Goal: Task Accomplishment & Management: Complete application form

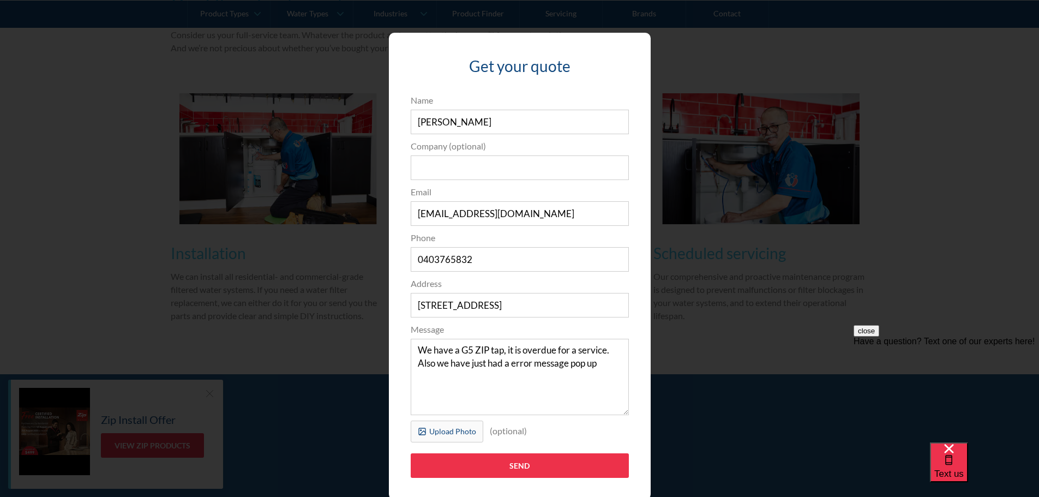
drag, startPoint x: 221, startPoint y: 68, endPoint x: 94, endPoint y: 333, distance: 293.7
drag, startPoint x: 94, startPoint y: 333, endPoint x: 45, endPoint y: 258, distance: 90.2
click at [45, 258] on div "Get your quote 3edfad95ad8c3dfade3524ea47e0e3f2a74a58f3e0bd211ff5584a90323ec471…" at bounding box center [519, 266] width 995 height 489
click at [508, 363] on textarea "We have a G5 ZIP tap, it is overdue for a service. Also we have just had a erro…" at bounding box center [520, 377] width 218 height 76
click at [620, 363] on textarea "We have a G5 ZIP tap, it is overdue for a service. Also we have just had a '004…" at bounding box center [520, 377] width 218 height 76
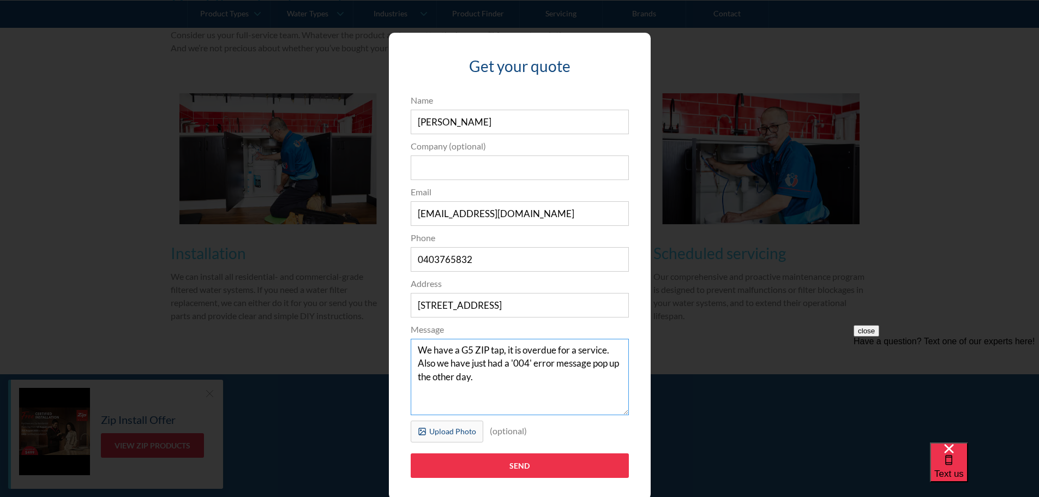
click at [411, 348] on textarea "We have a G5 ZIP tap, it is overdue for a service. Also we have just had a '004…" at bounding box center [520, 377] width 218 height 76
click at [526, 377] on textarea "Morning, We have a G5 ZIP tap, it is overdue for a service. Also we have just h…" at bounding box center [520, 377] width 218 height 76
click at [537, 391] on textarea "Morning, We have a G5 ZIP tap, it is overdue for a service. Also we have just h…" at bounding box center [520, 377] width 218 height 76
click at [543, 397] on textarea "Morning, We have a G5 ZIP tap, it is overdue for a service. Also we have just h…" at bounding box center [520, 377] width 218 height 76
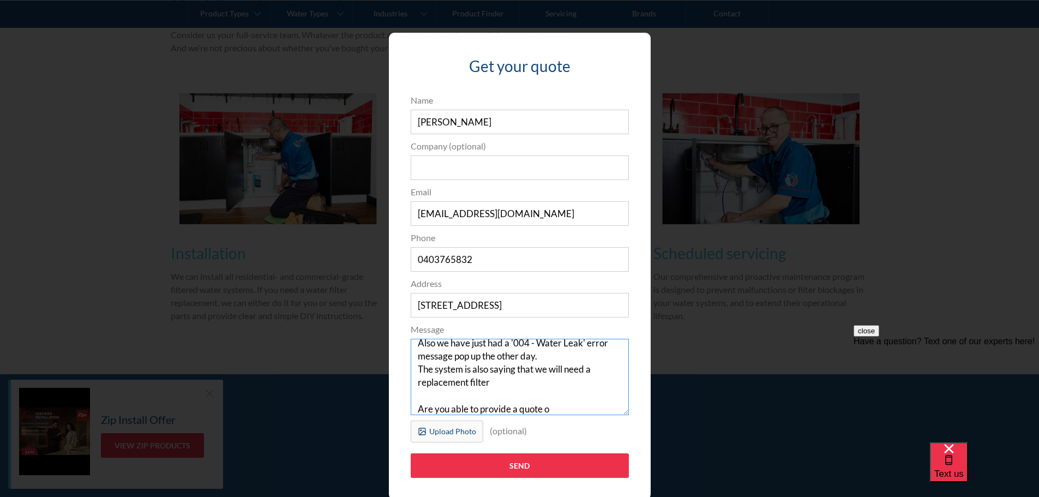
type textarea "Morning, We have a G5 ZIP tap, it is overdue for a service. Also we have just h…"
click at [812, 108] on div "Get your quote 3edfad95ad8c3dfade3524ea47e0e3f2a74a58f3e0bd211ff5584a90323ec471…" at bounding box center [519, 266] width 995 height 489
click at [767, 117] on div "Get your quote 3edfad95ad8c3dfade3524ea47e0e3f2a74a58f3e0bd211ff5584a90323ec471…" at bounding box center [519, 266] width 995 height 489
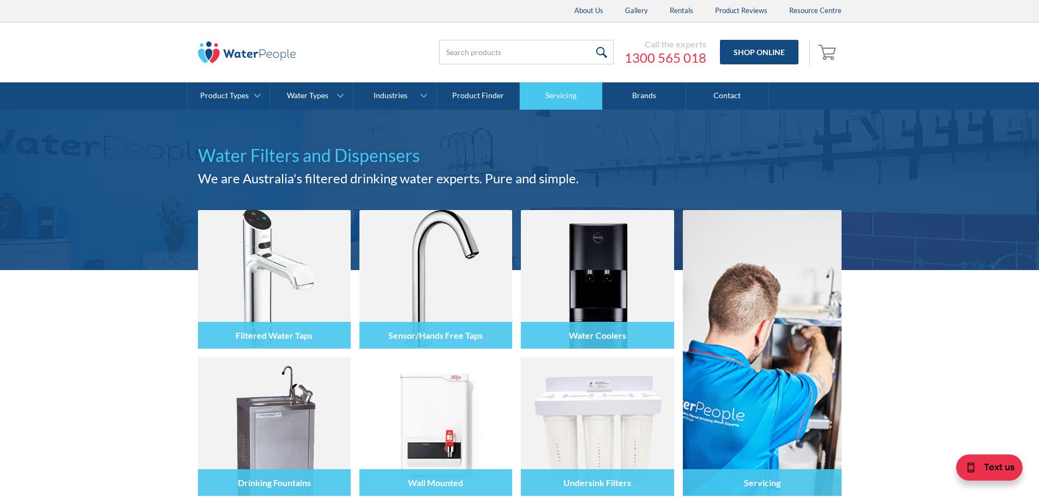
click at [565, 100] on link "Servicing" at bounding box center [561, 95] width 83 height 27
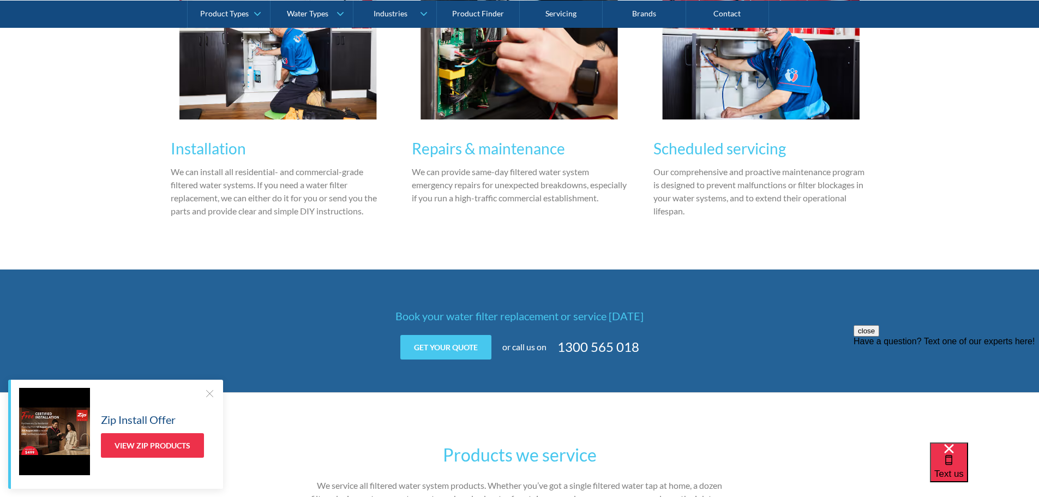
scroll to position [1309, 0]
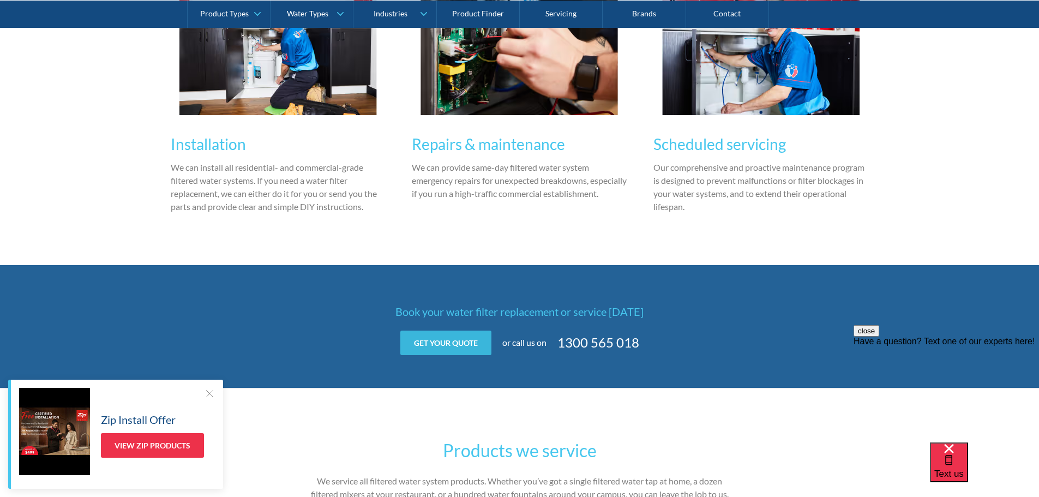
click at [455, 339] on link "Get your quote" at bounding box center [445, 343] width 91 height 25
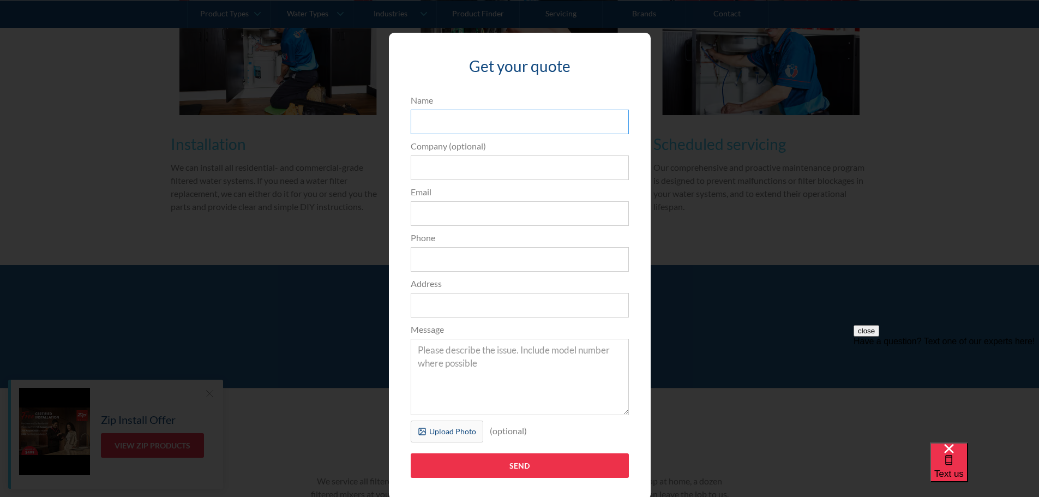
click at [455, 124] on input "Name" at bounding box center [520, 122] width 218 height 25
type input "Evan Springle"
type input "evan.springle@gmail.com"
type input "0403765832"
type input "9 Olivette Avenue"
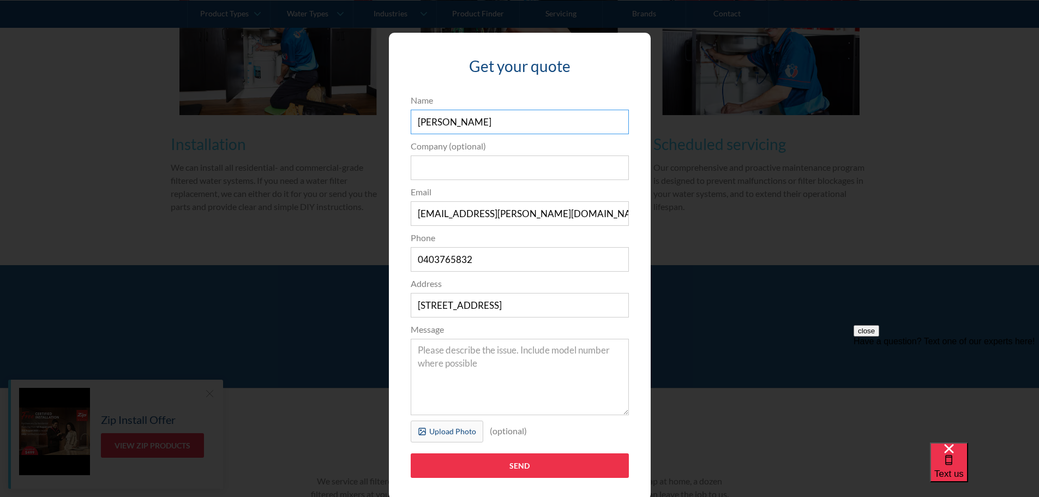
click at [448, 121] on input "Evan Springle" at bounding box center [520, 122] width 218 height 25
click at [596, 208] on input "evan.springle@gmail.com" at bounding box center [520, 213] width 218 height 25
drag, startPoint x: 492, startPoint y: 213, endPoint x: 419, endPoint y: 215, distance: 72.6
click at [419, 215] on input "evan.springle@gmail.com" at bounding box center [520, 213] width 218 height 25
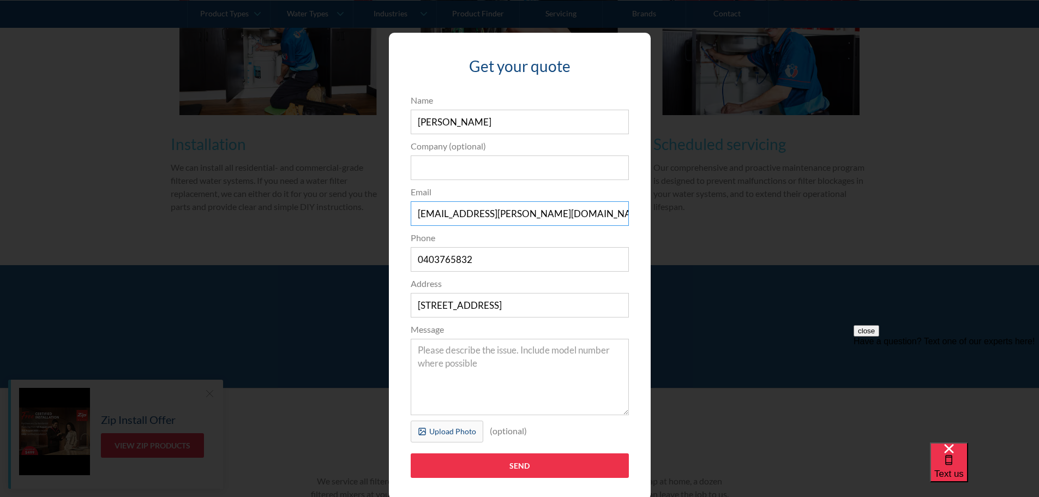
click at [423, 215] on input "evan.springle@gmail.com" at bounding box center [520, 213] width 218 height 25
drag, startPoint x: 431, startPoint y: 214, endPoint x: 466, endPoint y: 214, distance: 34.9
click at [466, 214] on input "evan.springle@gmail.com" at bounding box center [520, 213] width 218 height 25
type input "evanessa8387@gmail.com"
click at [491, 308] on input "9 Olivette Avenue" at bounding box center [520, 305] width 218 height 25
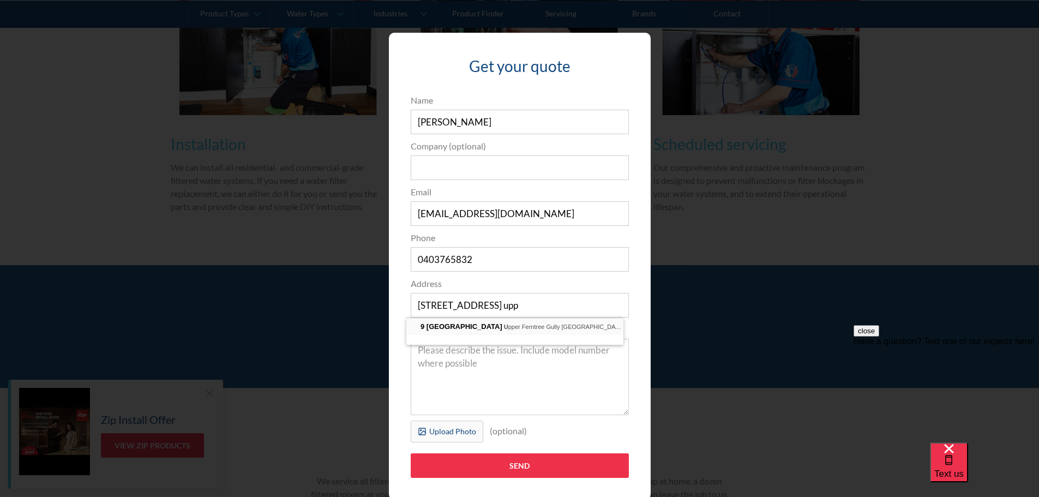
type input "9 Olivette Avenue, Upper Ferntree Gully VIC, Australia"
click at [449, 358] on textarea "Message" at bounding box center [520, 377] width 218 height 76
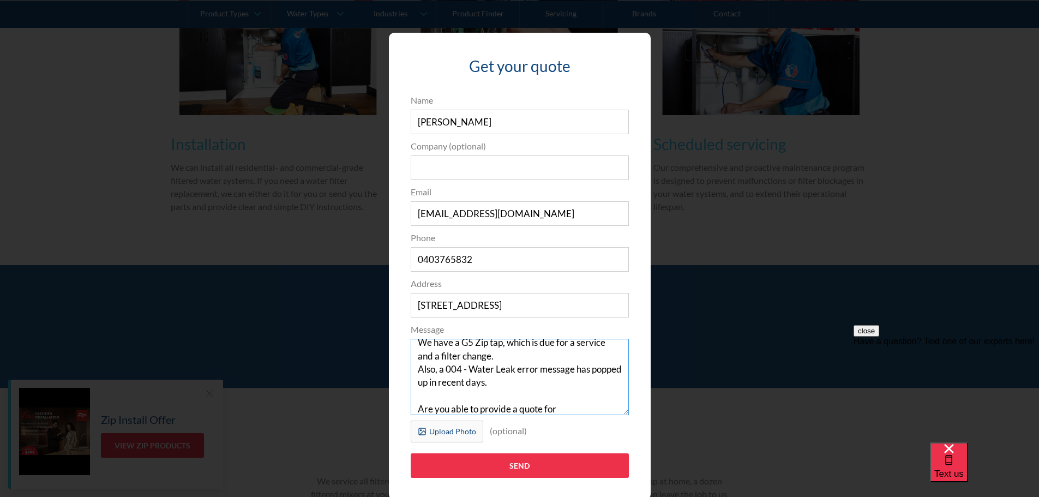
scroll to position [26, 0]
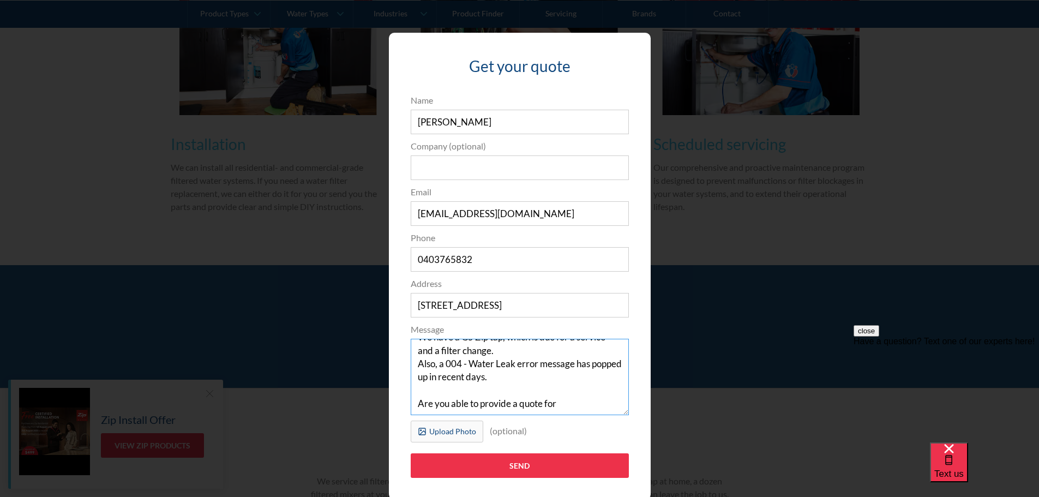
drag, startPoint x: 563, startPoint y: 409, endPoint x: 391, endPoint y: 417, distance: 173.1
click at [391, 417] on div "Get your quote 3edfad95ad8c3dfade3524ea47e0e3f2a74a58f3e0bd211ff5584a90323ec471…" at bounding box center [520, 266] width 262 height 467
click at [557, 403] on textarea "Morning, We have a G5 Zip tap, which is due for a service and a filter change. …" at bounding box center [520, 377] width 218 height 76
drag, startPoint x: 561, startPoint y: 405, endPoint x: 377, endPoint y: 415, distance: 184.6
click at [377, 415] on div "Get your quote 3edfad95ad8c3dfade3524ea47e0e3f2a74a58f3e0bd211ff5584a90323ec471…" at bounding box center [519, 266] width 995 height 489
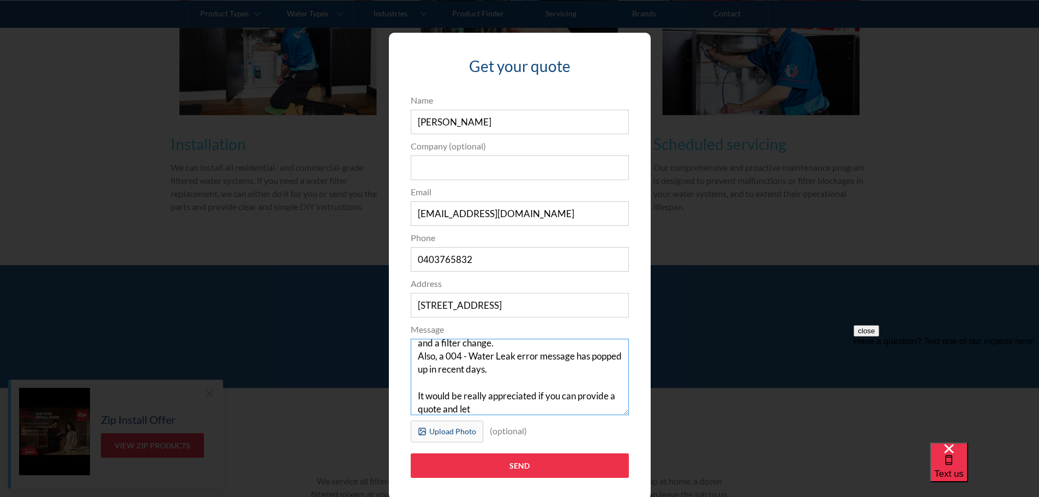
scroll to position [39, 0]
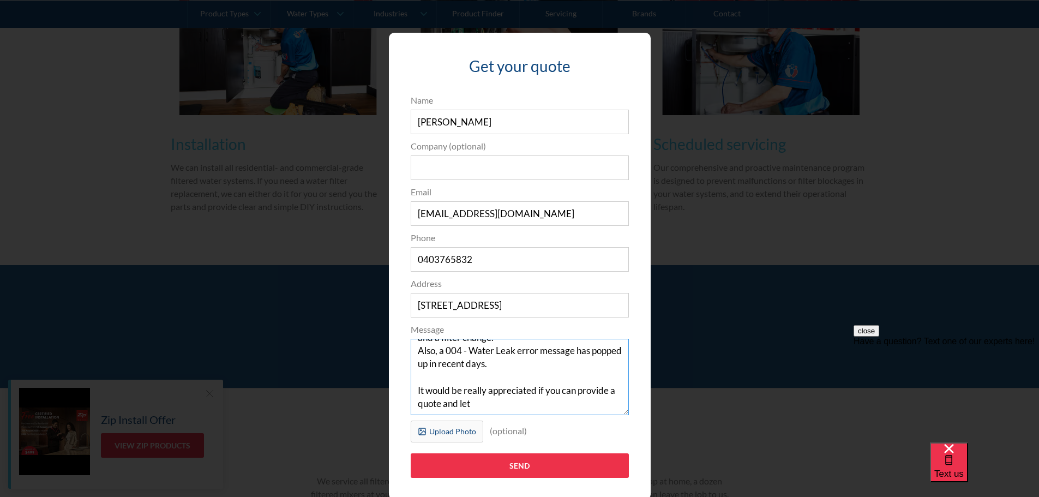
drag, startPoint x: 463, startPoint y: 409, endPoint x: 499, endPoint y: 404, distance: 36.3
click at [499, 404] on textarea "Morning, We have a G5 Zip tap, which is due for a service and a filter change. …" at bounding box center [520, 377] width 218 height 76
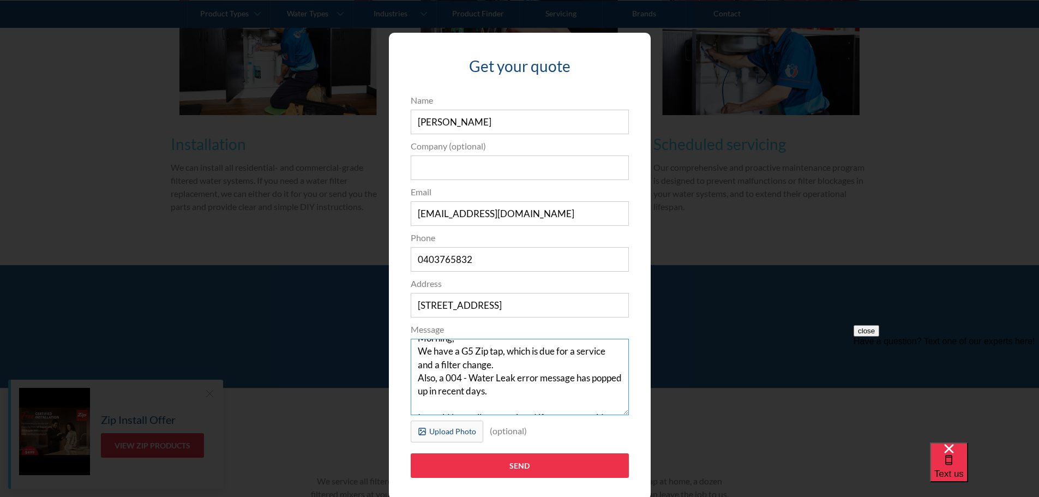
scroll to position [16, 0]
click at [442, 375] on textarea "Morning, We have a G5 Zip tap, which is due for a service and a filter change. …" at bounding box center [520, 377] width 218 height 76
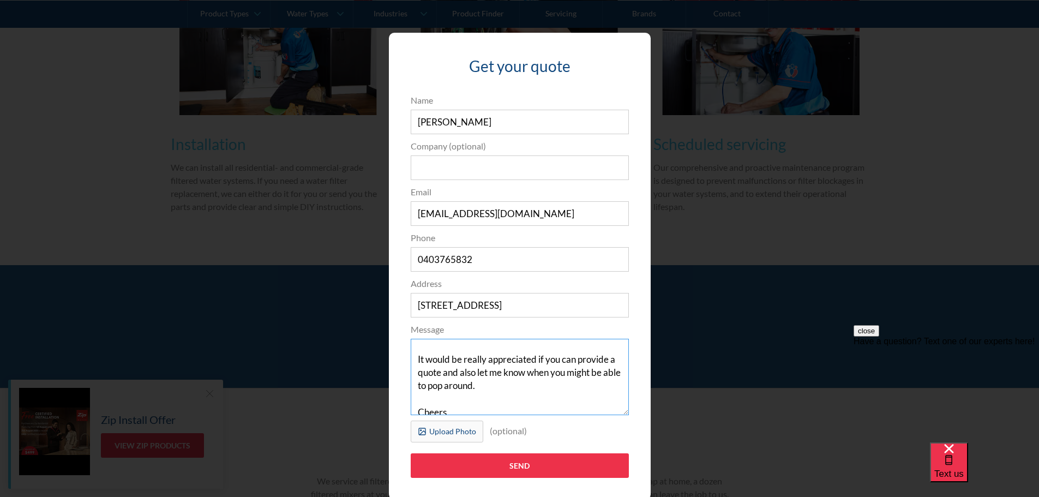
scroll to position [79, 0]
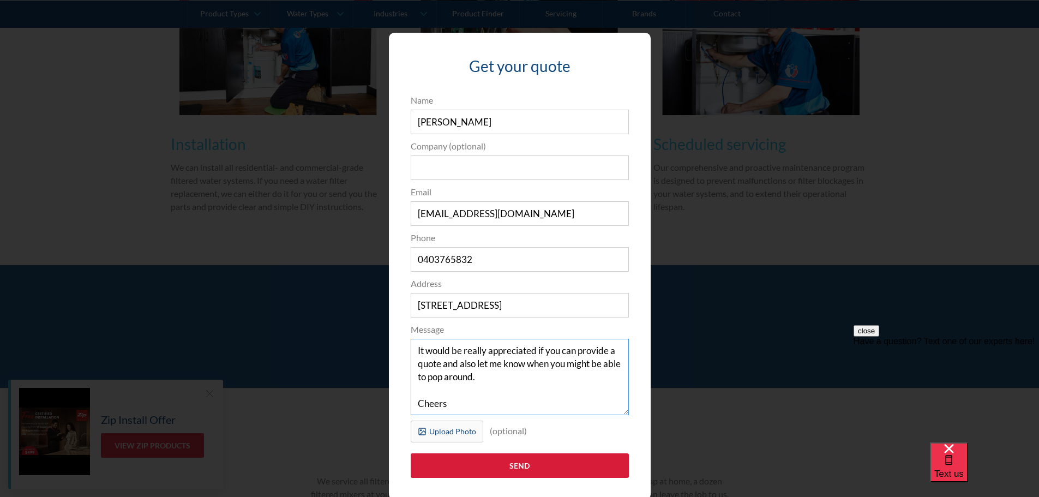
type textarea "Morning, We have a G5 Zip tap, which is due for a service and a filter change. …"
click at [512, 460] on input "Send" at bounding box center [520, 465] width 218 height 25
